Goal: Navigation & Orientation: Go to known website

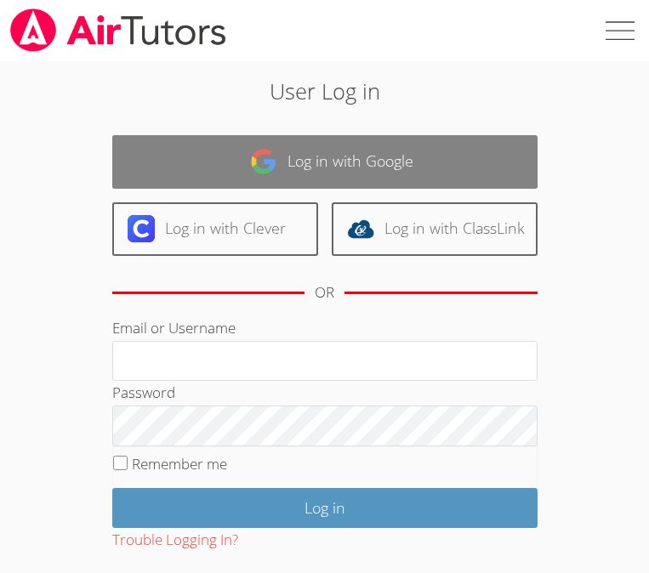
click at [322, 163] on link "Log in with Google" at bounding box center [324, 162] width 425 height 54
